Goal: Task Accomplishment & Management: Manage account settings

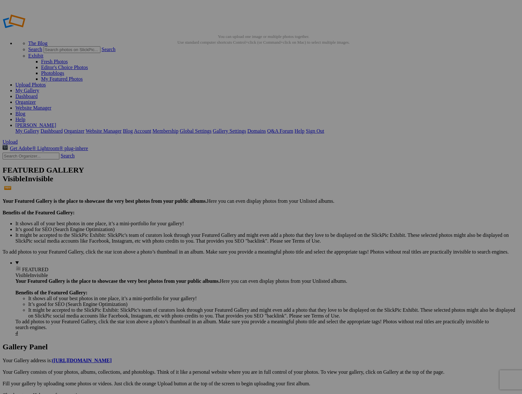
drag, startPoint x: 175, startPoint y: 95, endPoint x: 442, endPoint y: 315, distance: 345.1
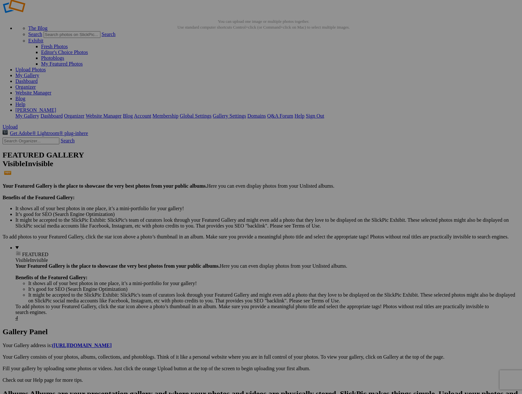
scroll to position [16, 0]
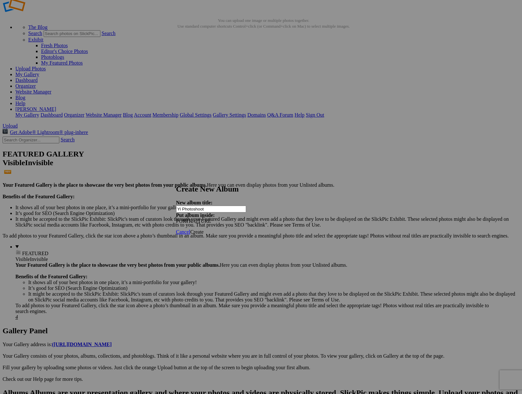
type input "Yi Photoshoot"
click at [204, 229] on span "Create" at bounding box center [196, 231] width 13 height 5
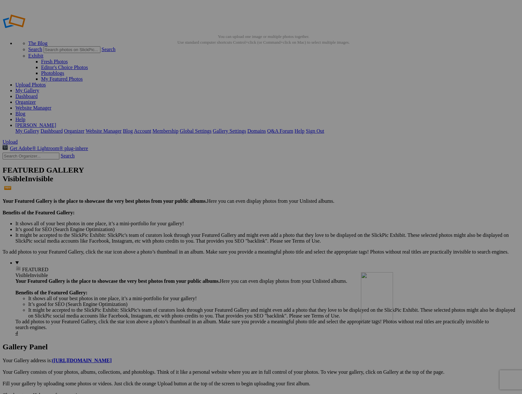
drag, startPoint x: 178, startPoint y: 85, endPoint x: 456, endPoint y: 319, distance: 362.4
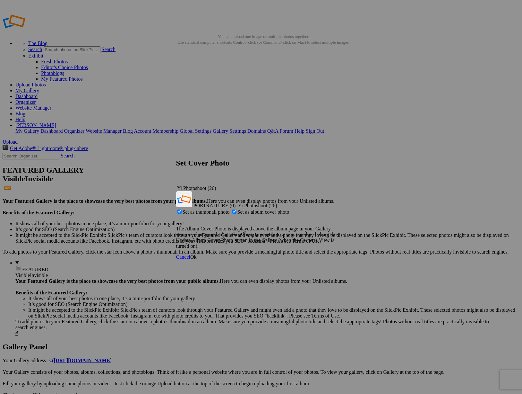
click at [230, 209] on span "Set as thumbnail photo" at bounding box center [206, 211] width 47 height 5
click at [182, 209] on input "Set as thumbnail photo" at bounding box center [180, 211] width 4 height 4
checkbox input "false"
click at [341, 254] on div "Cancel Ok" at bounding box center [261, 257] width 170 height 6
click at [197, 254] on span "Ok" at bounding box center [193, 256] width 6 height 5
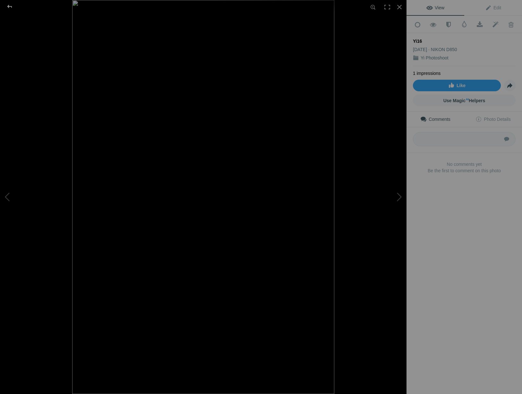
click at [8, 5] on div at bounding box center [9, 6] width 23 height 13
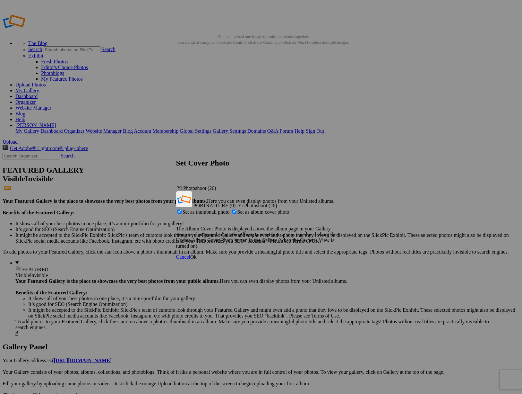
click at [257, 209] on span "Set as album cover photo" at bounding box center [264, 211] width 52 height 5
click at [237, 209] on input "Set as album cover photo" at bounding box center [234, 211] width 4 height 4
checkbox input "false"
click at [197, 254] on span "Ok" at bounding box center [193, 256] width 6 height 5
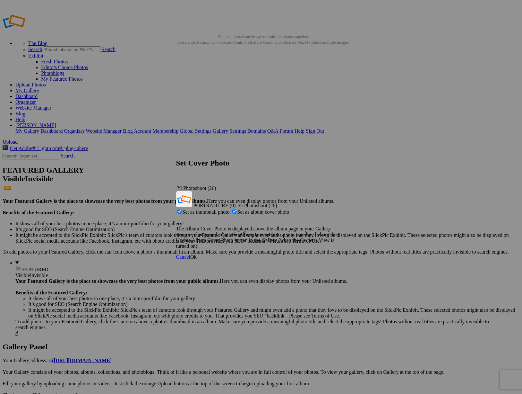
click at [256, 209] on span "Set as album cover photo" at bounding box center [264, 211] width 52 height 5
click at [237, 209] on input "Set as album cover photo" at bounding box center [234, 211] width 4 height 4
checkbox input "false"
click at [197, 254] on span "Ok" at bounding box center [193, 256] width 6 height 5
